Goal: Task Accomplishment & Management: Manage account settings

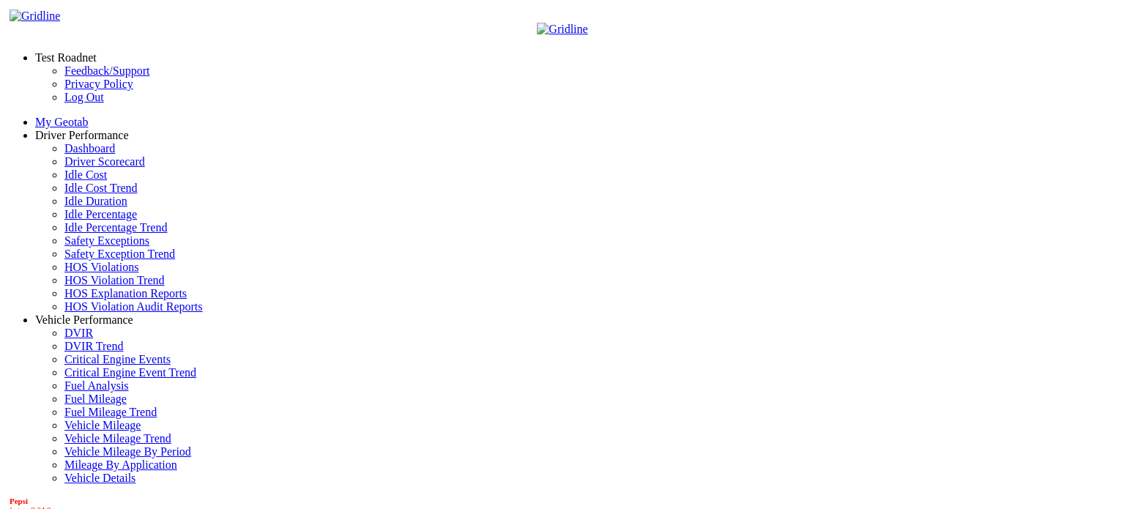
click at [82, 220] on link "Idle Percentage" at bounding box center [100, 214] width 72 height 12
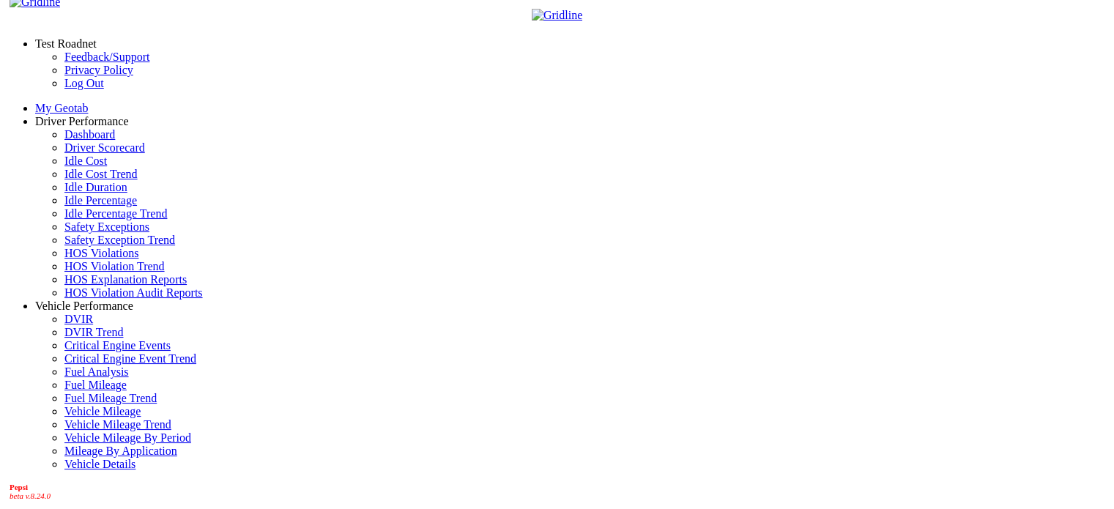
click at [129, 116] on span at bounding box center [129, 121] width 0 height 12
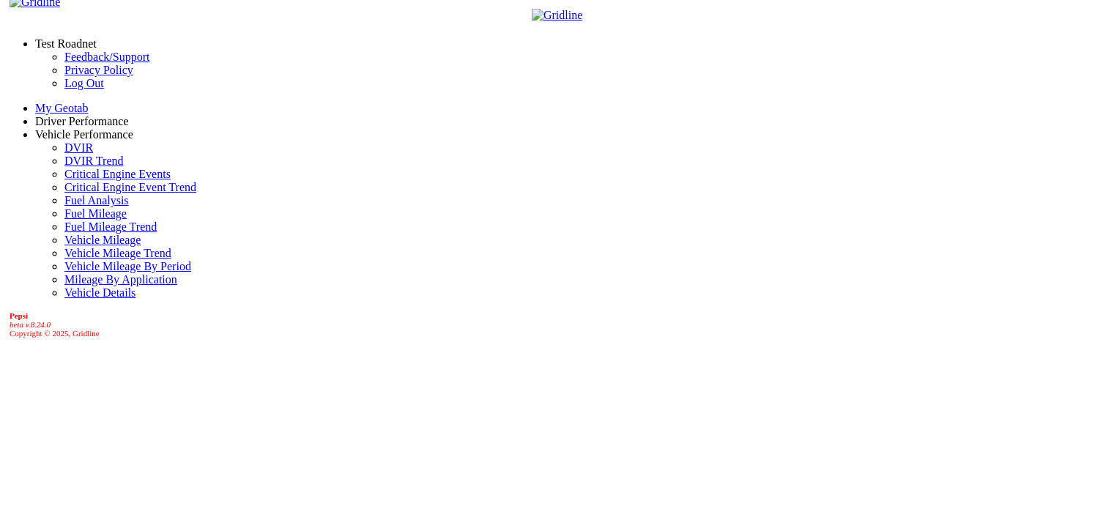
click at [94, 37] on link "Test Roadnet" at bounding box center [66, 43] width 62 height 12
click at [64, 89] on link "Log Out" at bounding box center [84, 83] width 40 height 12
